Goal: Use online tool/utility: Utilize a website feature to perform a specific function

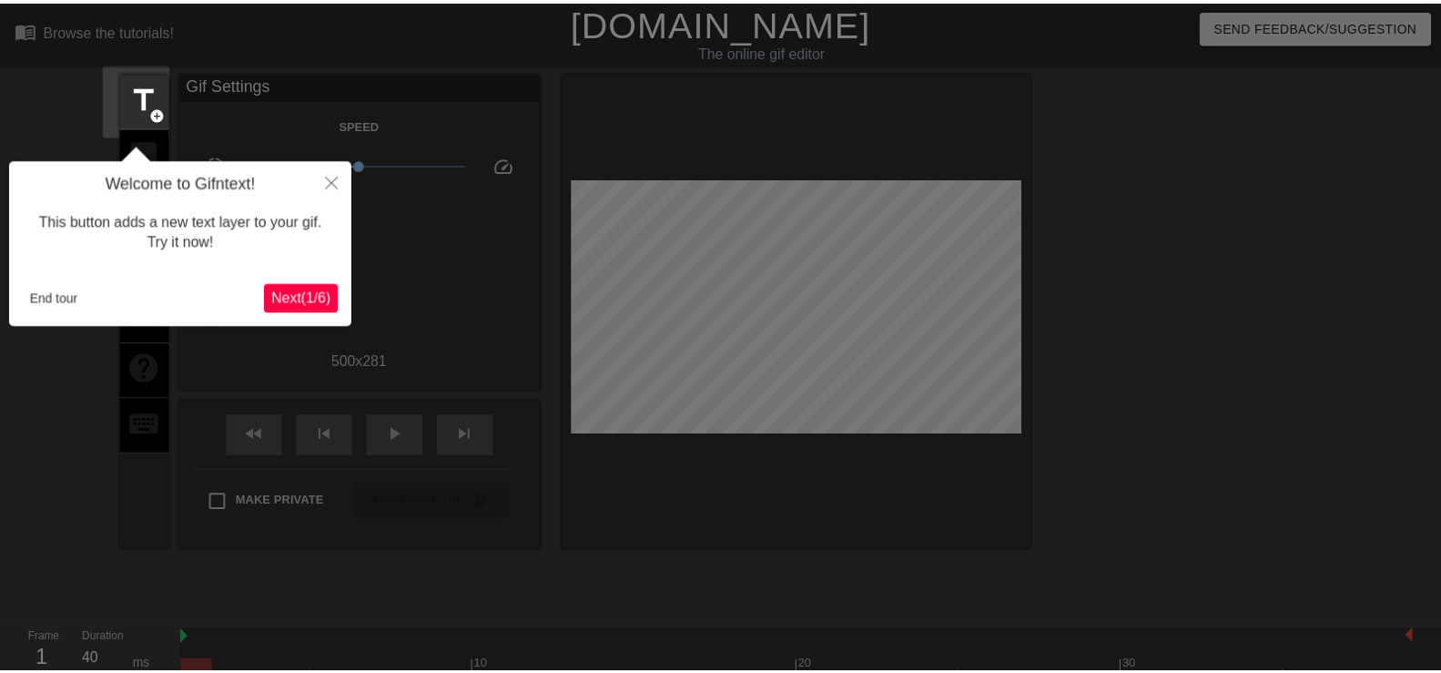
scroll to position [45, 0]
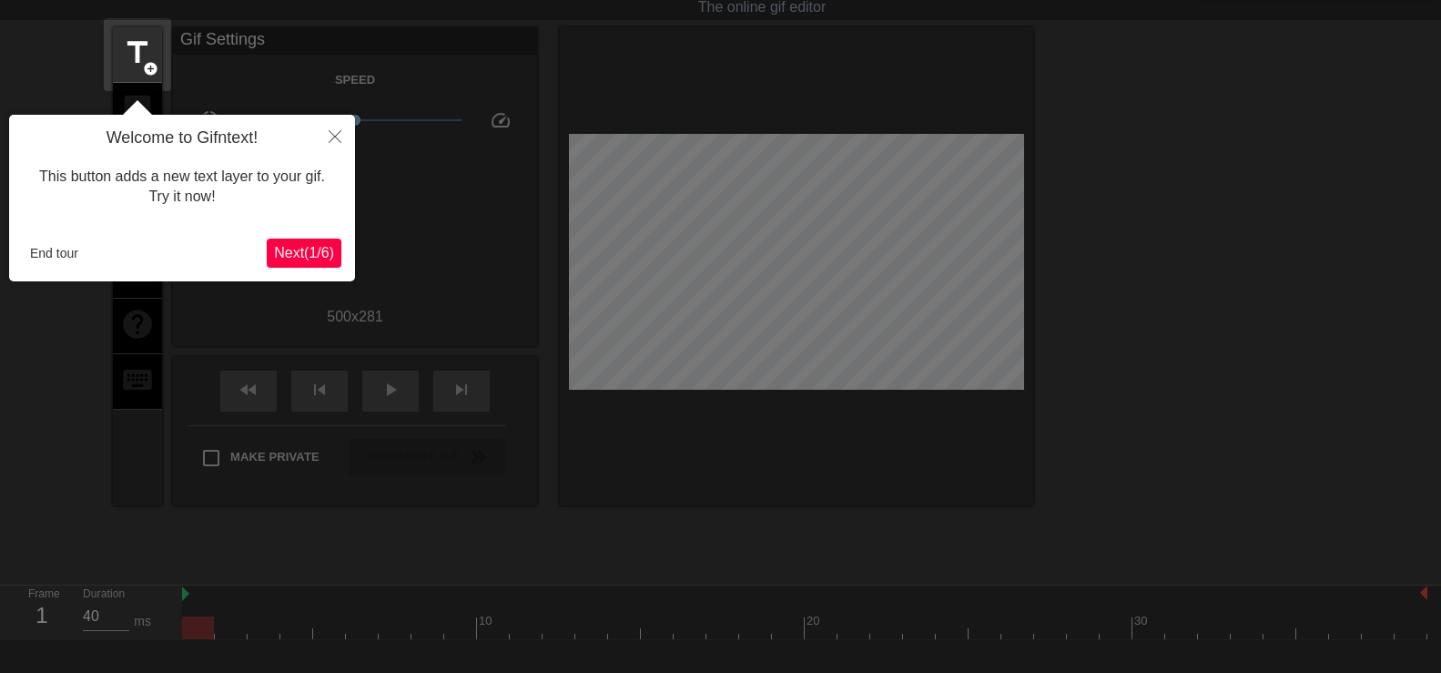
click at [292, 256] on span "Next ( 1 / 6 )" at bounding box center [304, 252] width 60 height 15
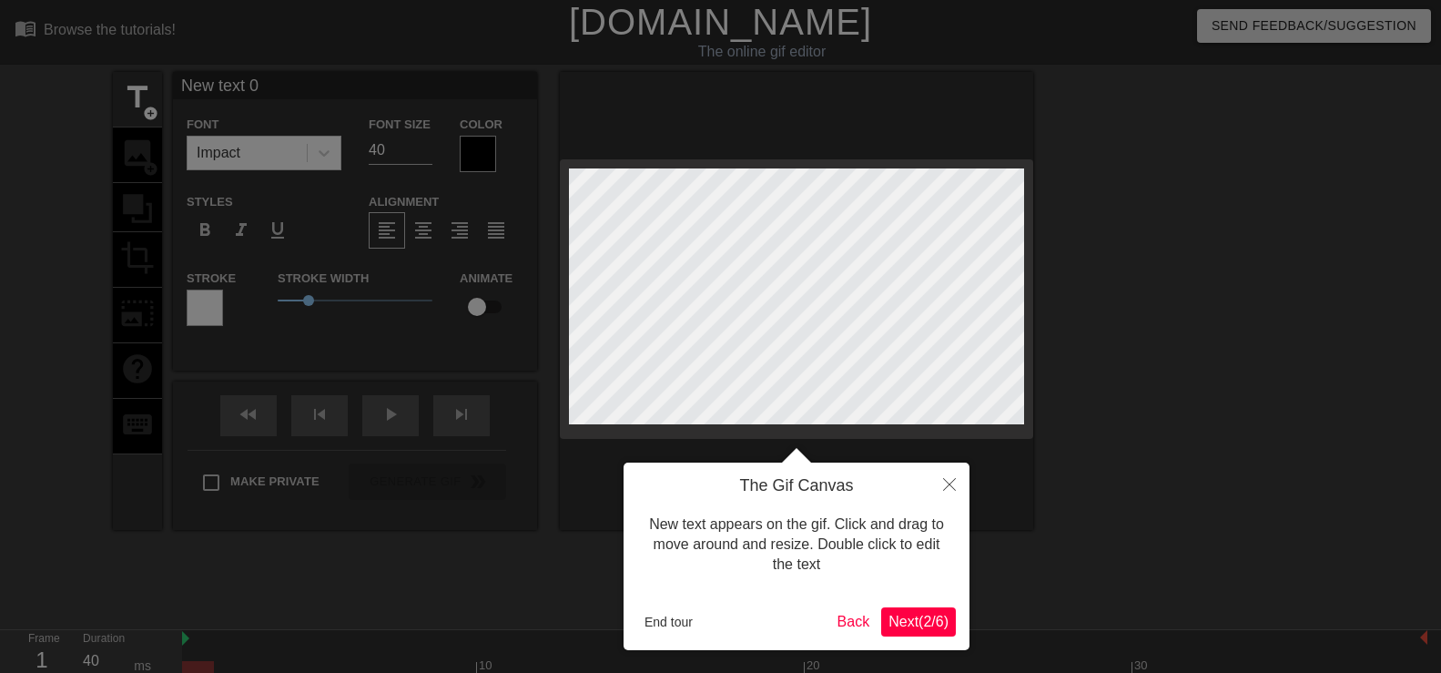
scroll to position [0, 3]
type input "M"
type textarea "M"
type input "MA"
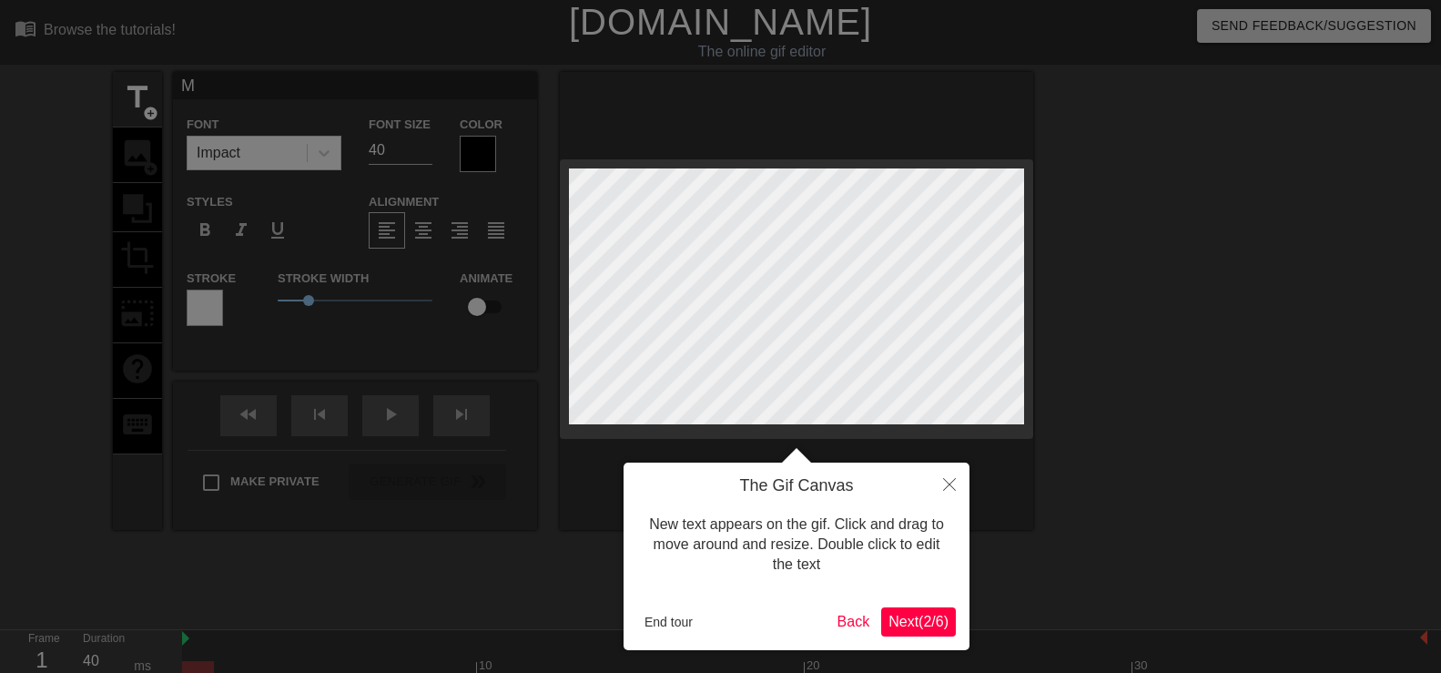
type textarea "MA"
type input "MAR"
type textarea "MAR"
type input "MARC"
type textarea "MARC"
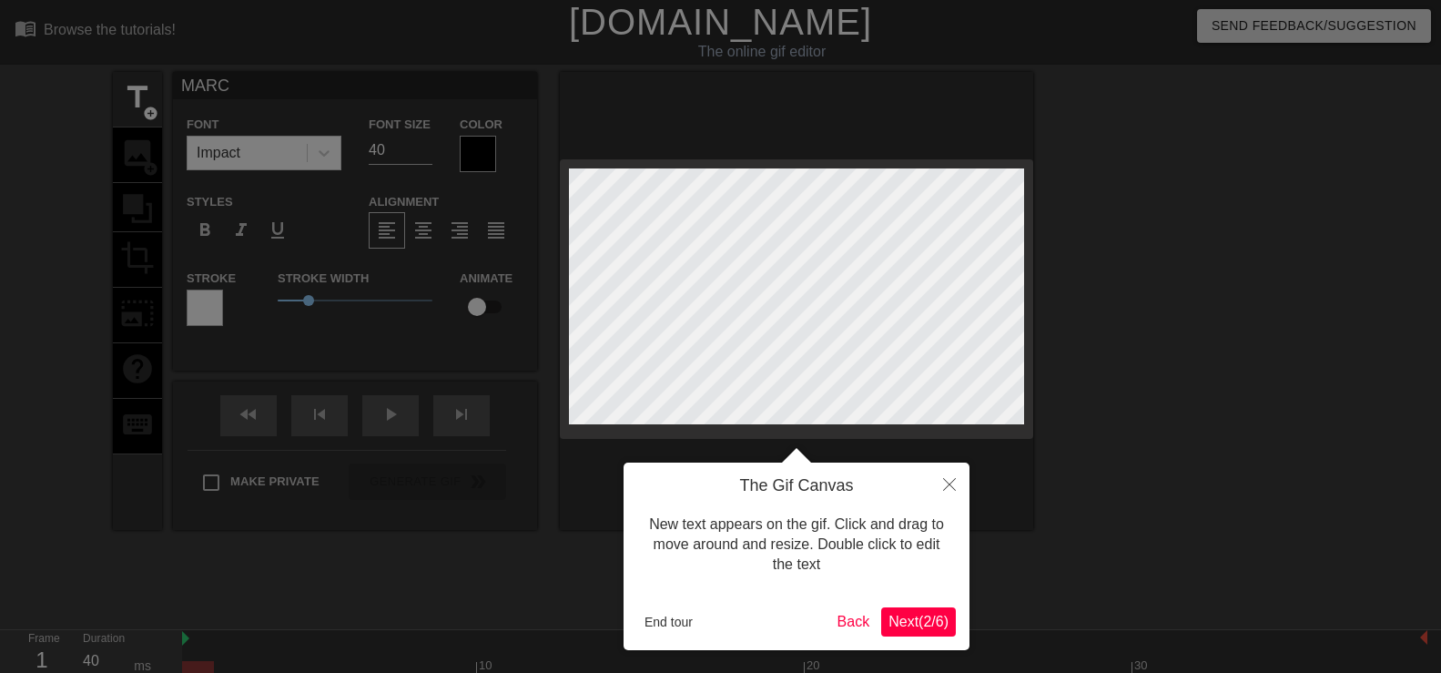
scroll to position [0, 2]
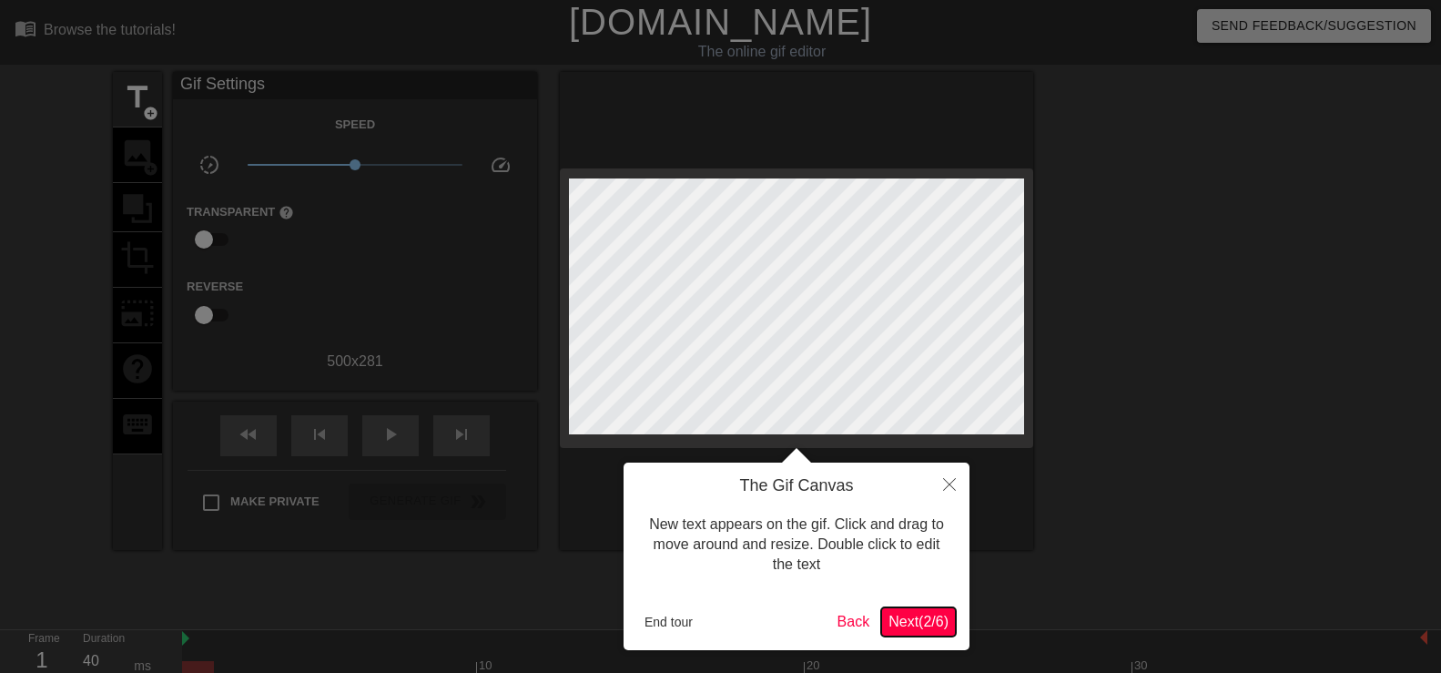
click at [910, 621] on span "Next ( 2 / 6 )" at bounding box center [918, 621] width 60 height 15
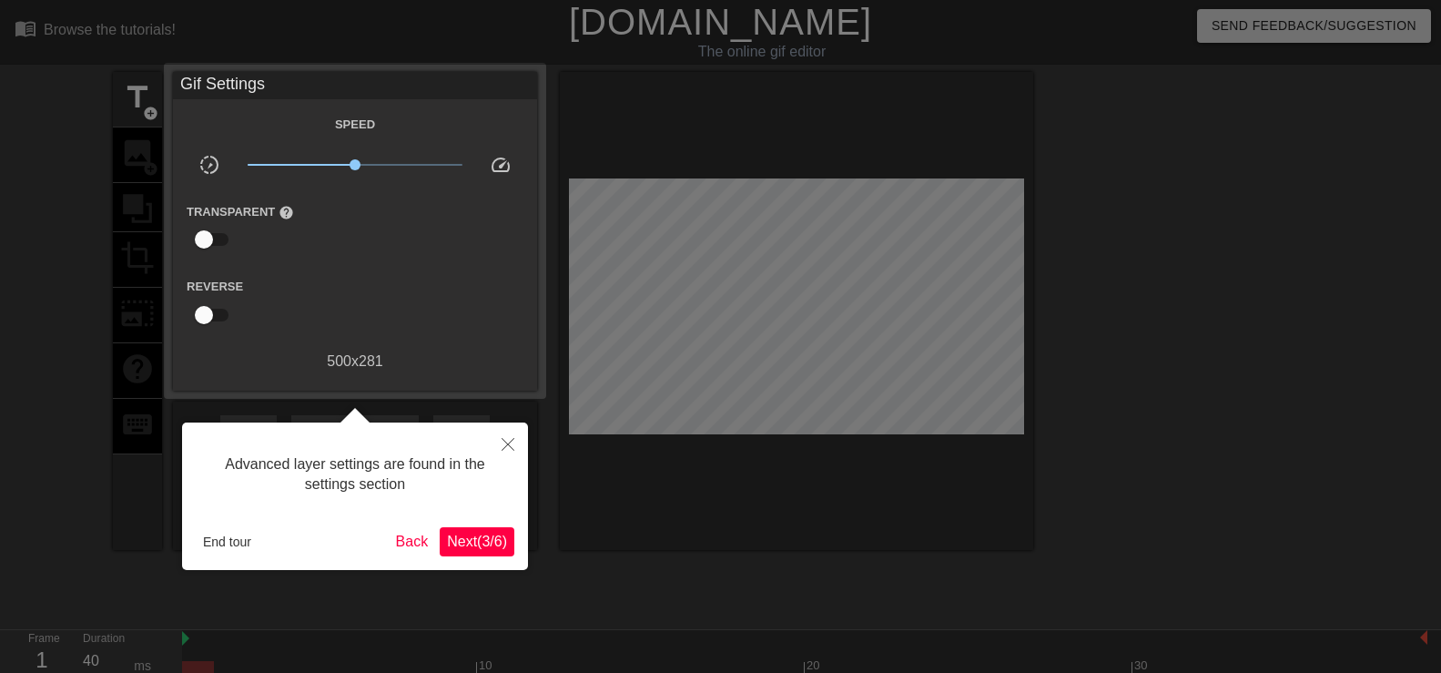
scroll to position [45, 0]
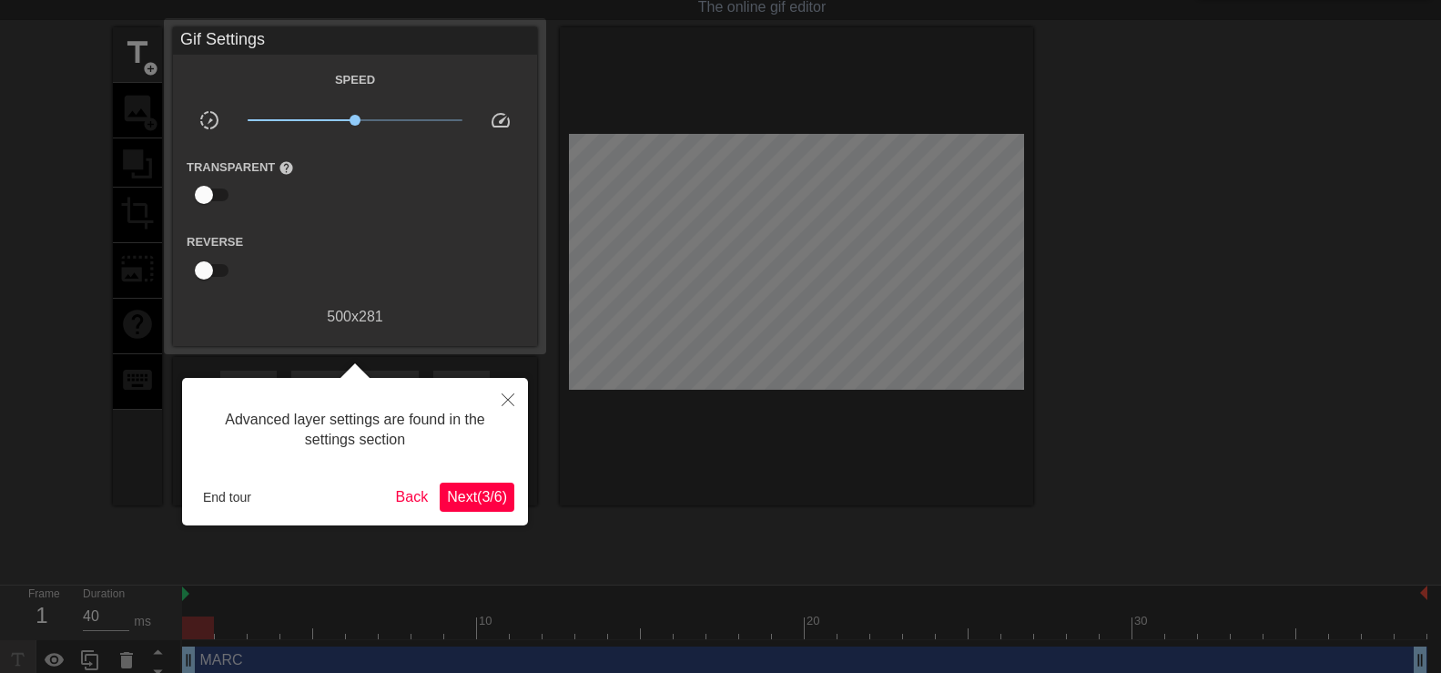
click at [493, 492] on span "Next ( 3 / 6 )" at bounding box center [477, 496] width 60 height 15
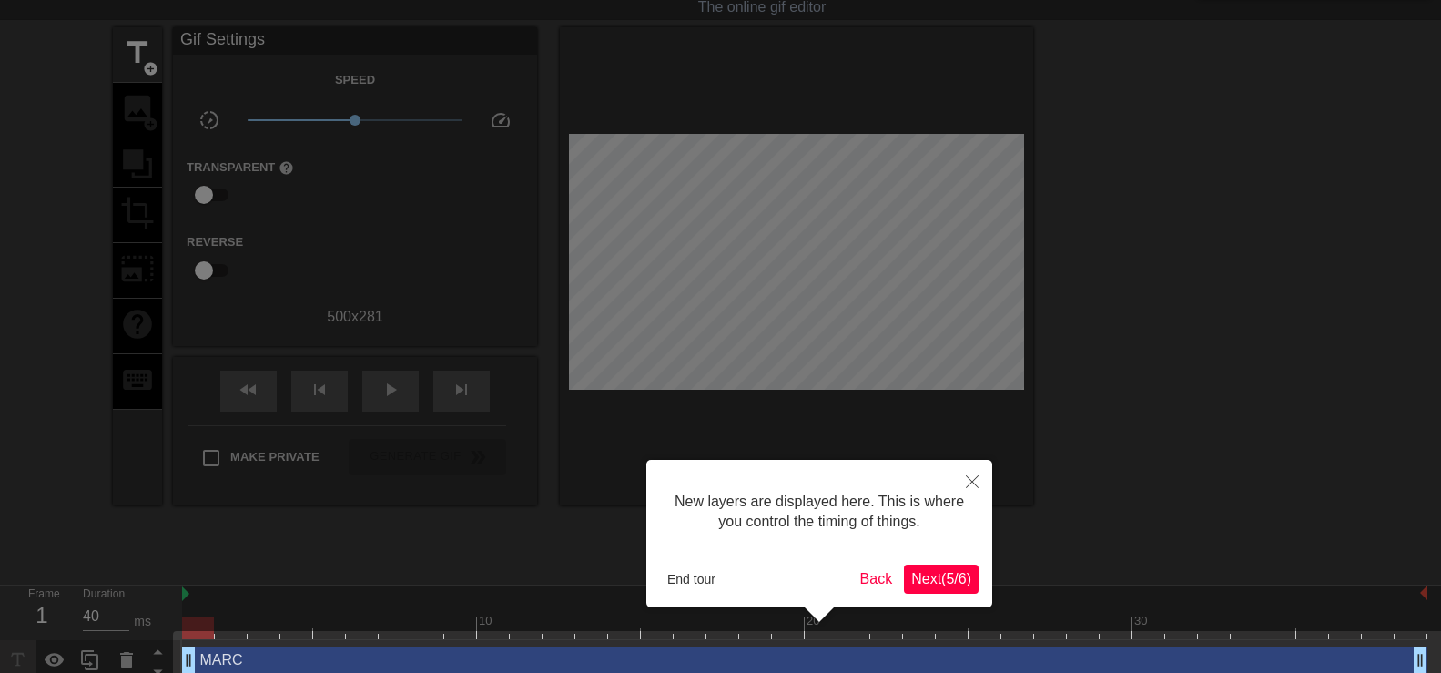
scroll to position [69, 0]
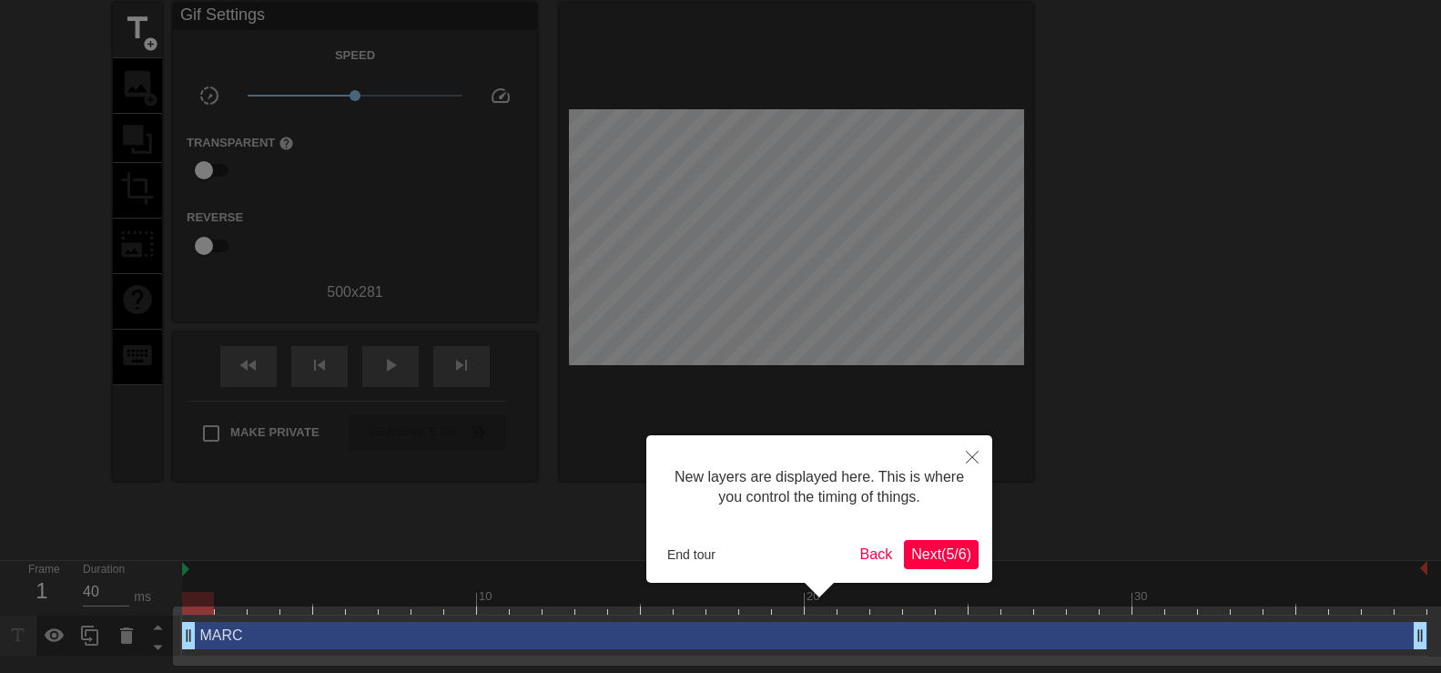
click at [959, 554] on span "Next ( 5 / 6 )" at bounding box center [941, 553] width 60 height 15
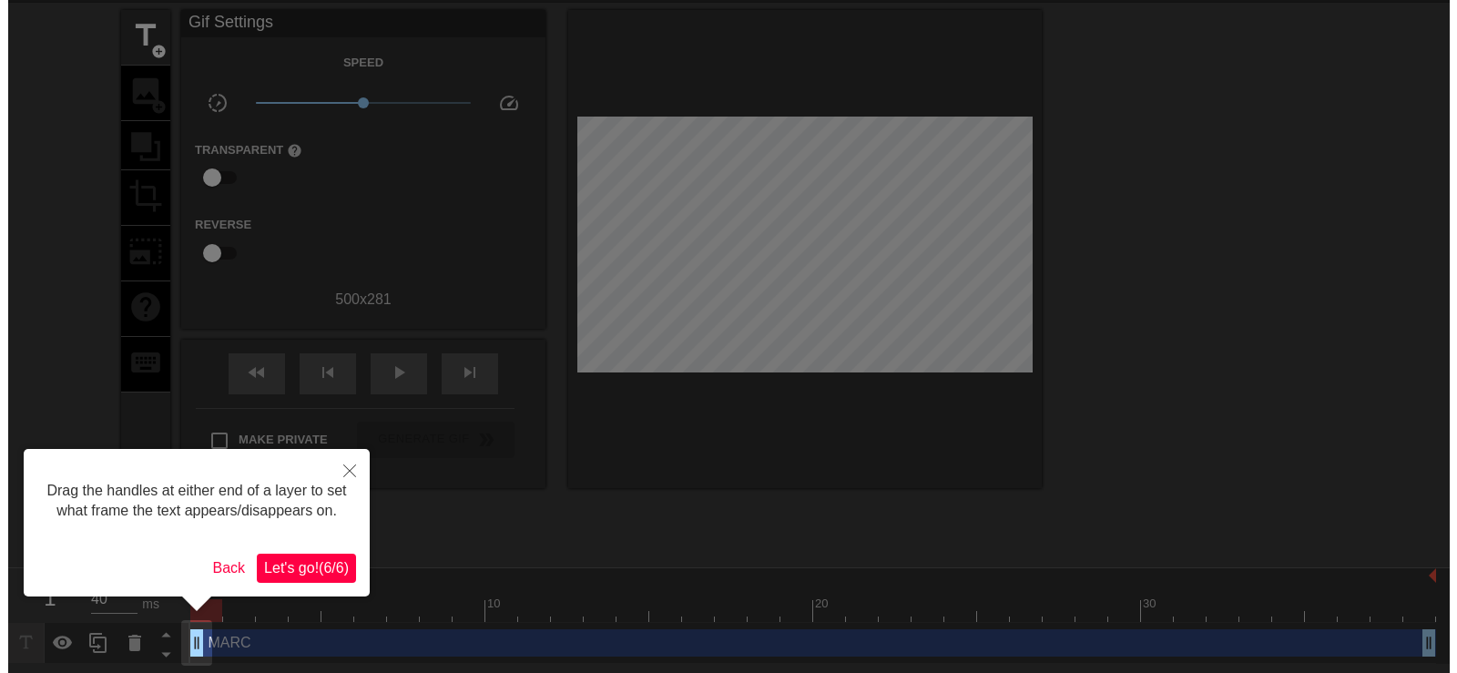
scroll to position [0, 0]
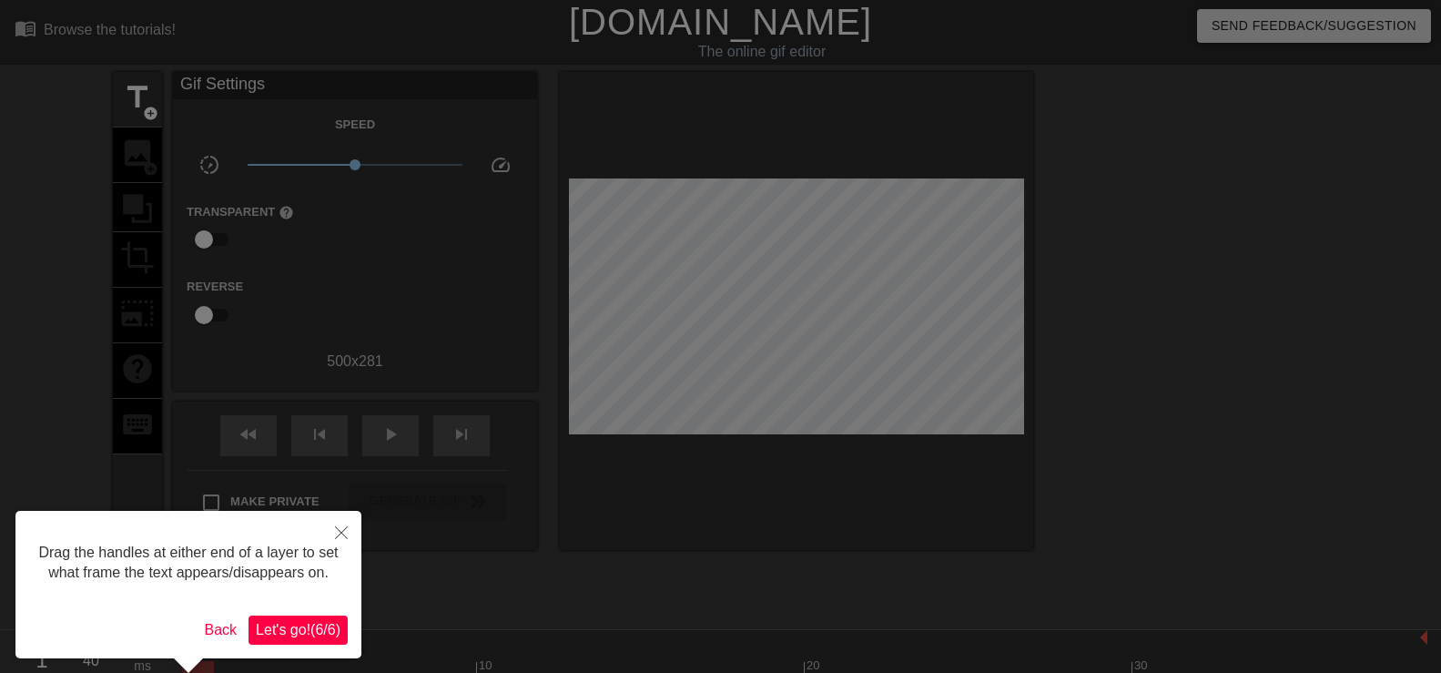
click at [320, 628] on span "Let's go! ( 6 / 6 )" at bounding box center [298, 629] width 85 height 15
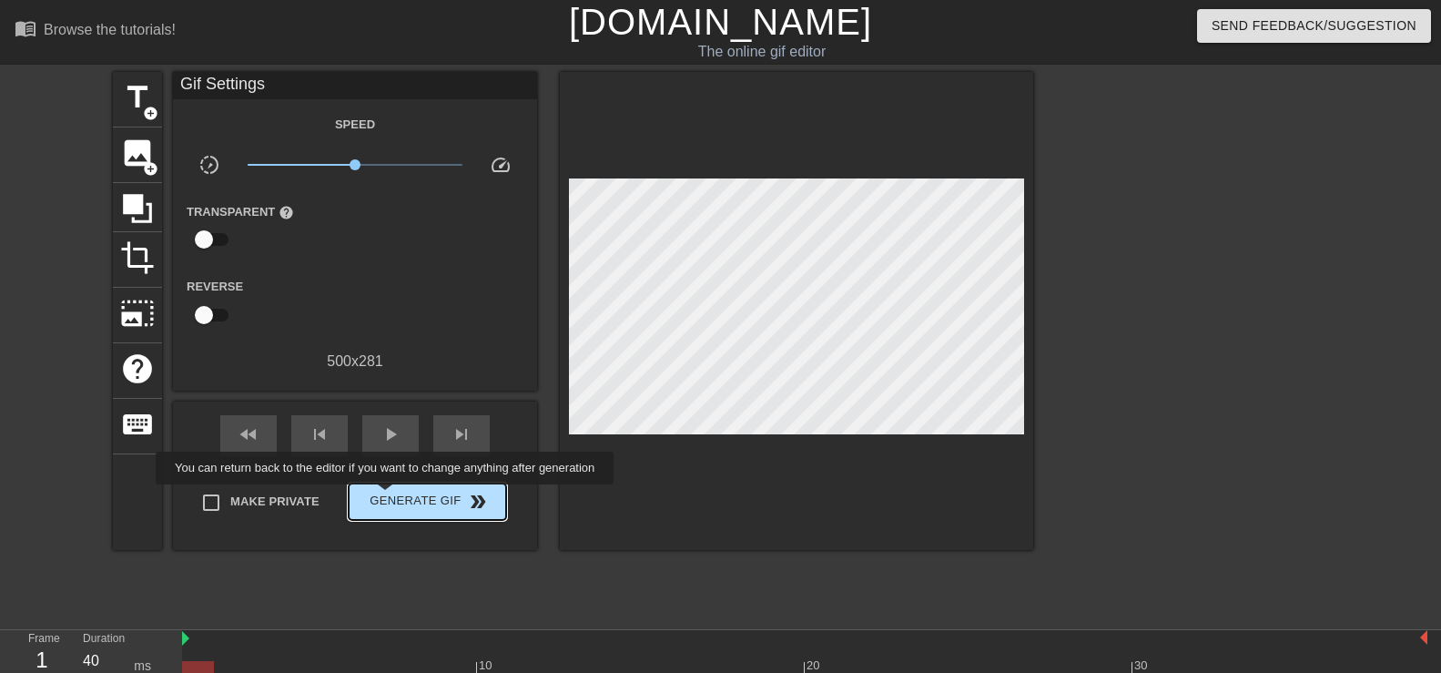
click at [390, 498] on span "Generate Gif double_arrow" at bounding box center [427, 502] width 143 height 22
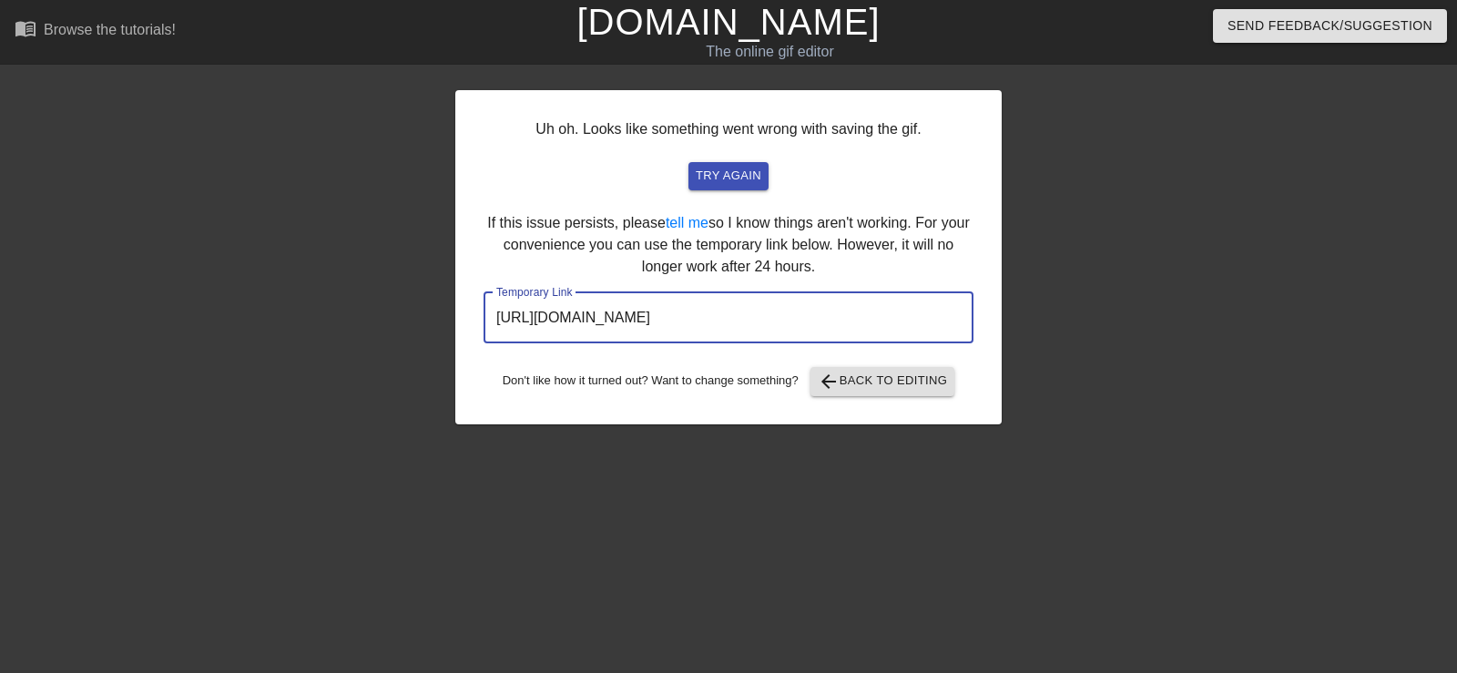
drag, startPoint x: 494, startPoint y: 317, endPoint x: 873, endPoint y: 304, distance: 378.9
click at [873, 304] on input "[URL][DOMAIN_NAME]" at bounding box center [728, 317] width 490 height 51
